Goal: Transaction & Acquisition: Purchase product/service

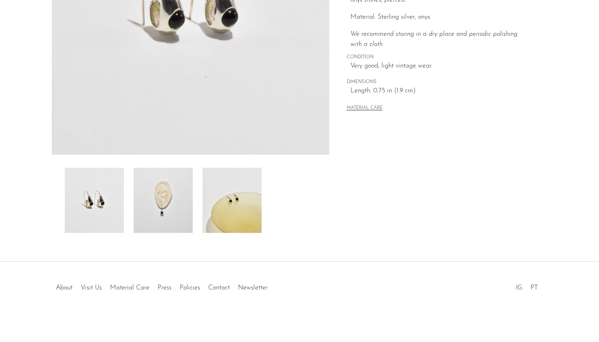
scroll to position [188, 0]
click at [236, 194] on img at bounding box center [232, 200] width 59 height 65
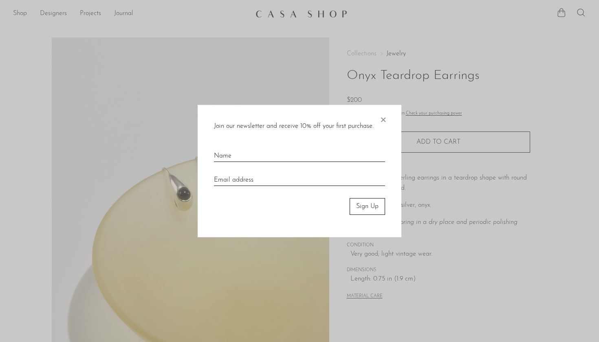
scroll to position [0, 0]
click at [389, 124] on div "Join our newsletter and receive 10% off your first purchase. × Sign Up" at bounding box center [300, 171] width 204 height 132
click at [388, 123] on div "Join our newsletter and receive 10% off your first purchase. × Sign Up" at bounding box center [300, 171] width 204 height 132
click at [384, 117] on span "×" at bounding box center [383, 118] width 8 height 26
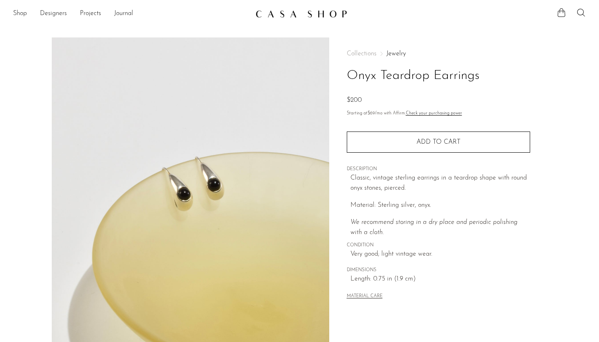
click at [372, 72] on h1 "Onyx Teardrop Earrings" at bounding box center [438, 76] width 183 height 21
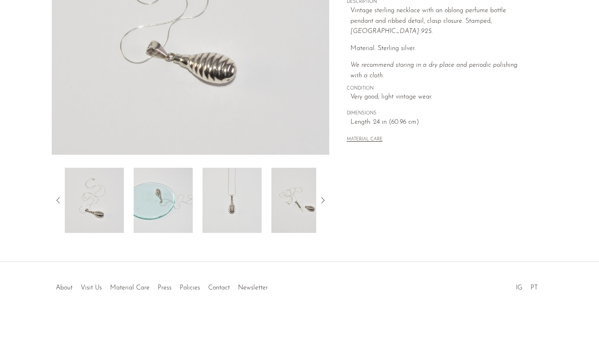
scroll to position [188, 0]
click at [184, 202] on img at bounding box center [163, 200] width 59 height 65
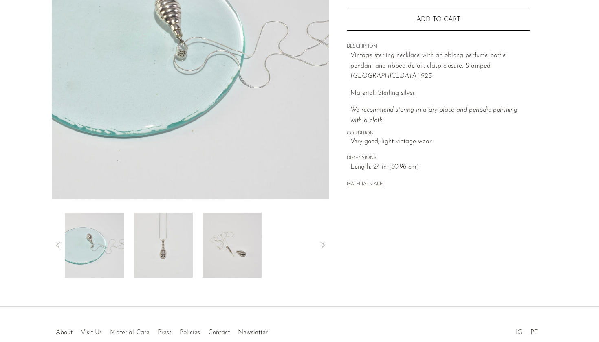
scroll to position [35, 0]
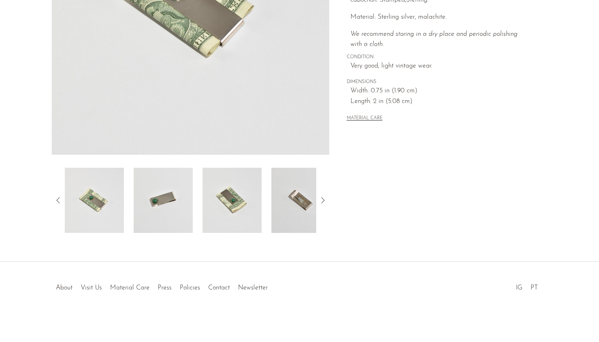
scroll to position [188, 0]
click at [234, 208] on img at bounding box center [232, 200] width 59 height 65
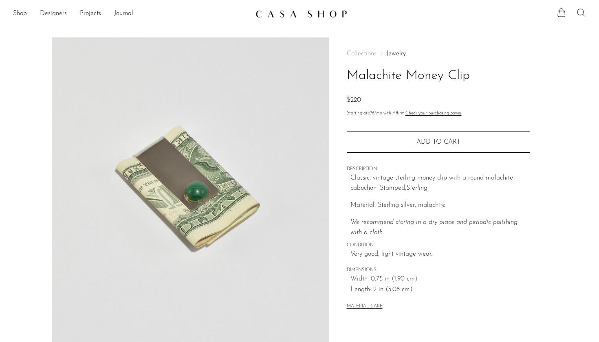
scroll to position [0, 0]
